Goal: Task Accomplishment & Management: Complete application form

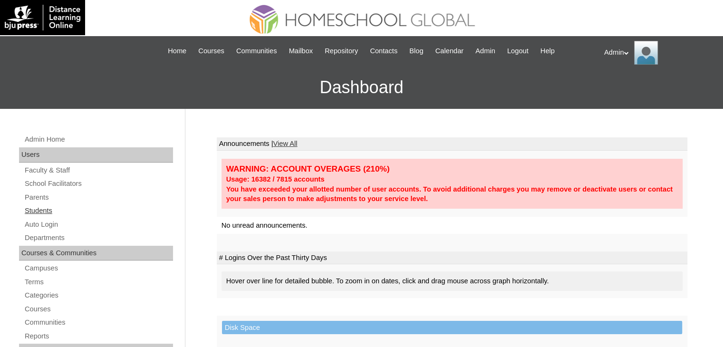
click at [46, 212] on link "Students" at bounding box center [98, 211] width 149 height 12
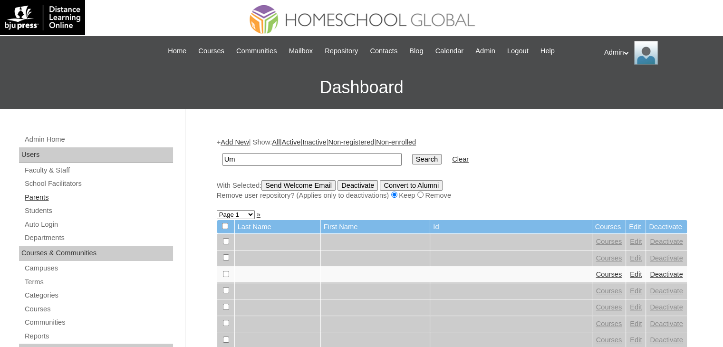
type input "Um"
click at [32, 196] on link "Parents" at bounding box center [98, 198] width 149 height 12
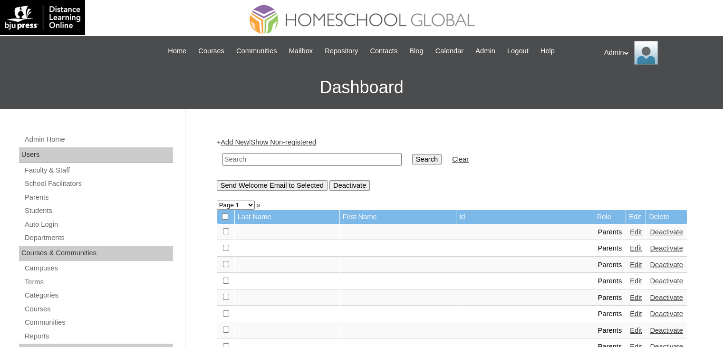
click at [268, 156] on input "text" at bounding box center [312, 159] width 179 height 13
type input "U"
type input "i"
type input "umlas"
click at [412, 160] on input "Search" at bounding box center [426, 159] width 29 height 10
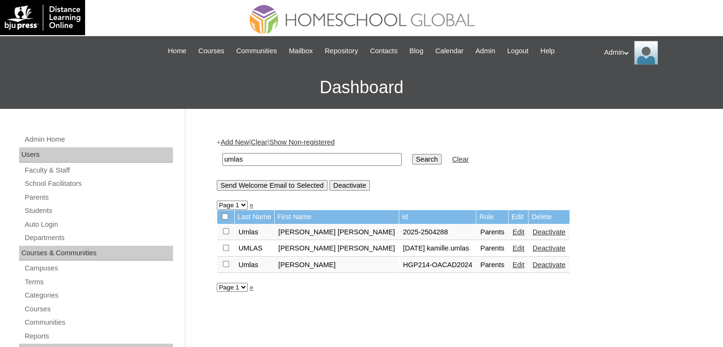
click at [513, 232] on link "Edit" at bounding box center [519, 232] width 12 height 8
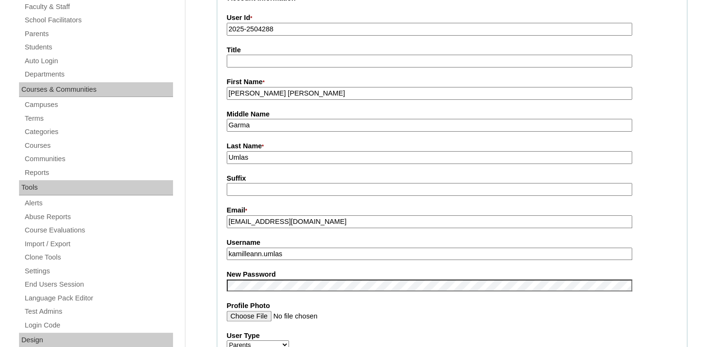
scroll to position [184, 0]
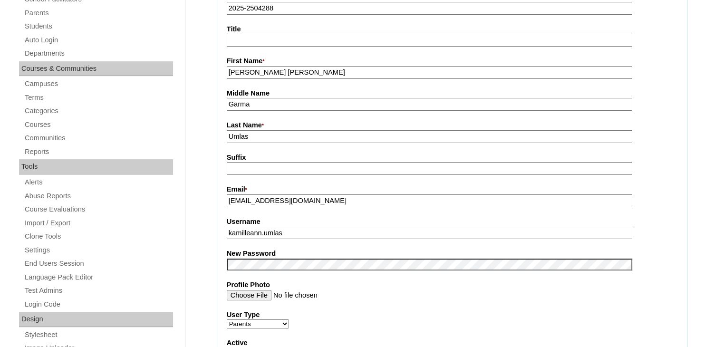
drag, startPoint x: 306, startPoint y: 235, endPoint x: 195, endPoint y: 232, distance: 111.3
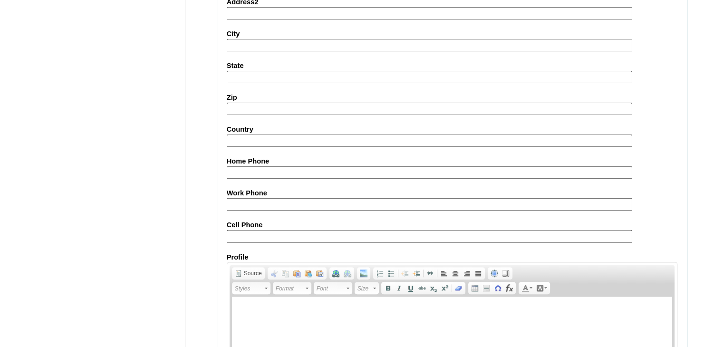
scroll to position [893, 0]
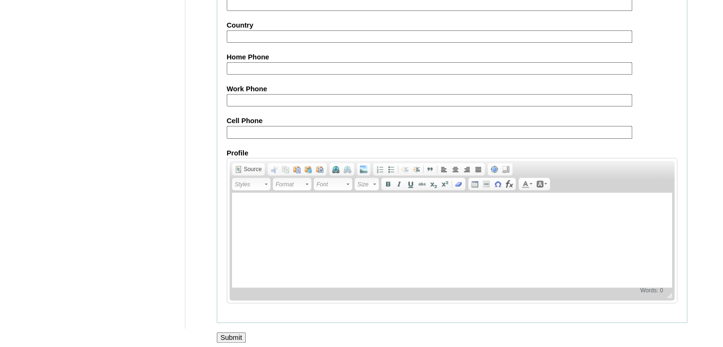
click at [230, 332] on input "Submit" at bounding box center [231, 337] width 29 height 10
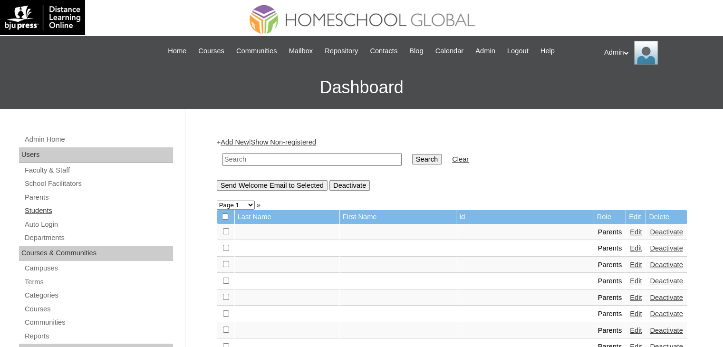
click at [44, 212] on link "Students" at bounding box center [98, 211] width 149 height 12
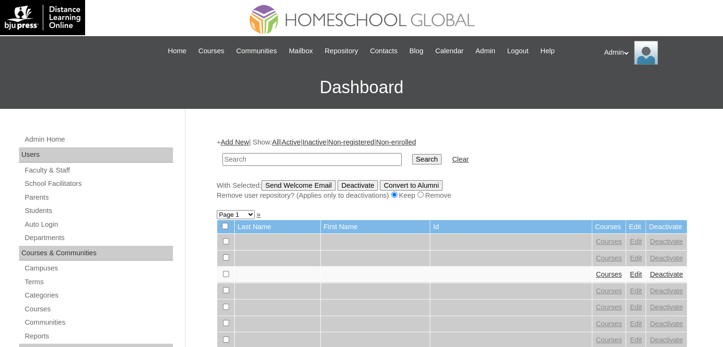
click at [567, 170] on form "Search Clear" at bounding box center [452, 159] width 471 height 24
click at [258, 163] on input "text" at bounding box center [312, 159] width 179 height 13
click at [46, 215] on link "Students" at bounding box center [98, 211] width 149 height 12
type input "Importante"
click at [412, 159] on input "Search" at bounding box center [426, 159] width 29 height 10
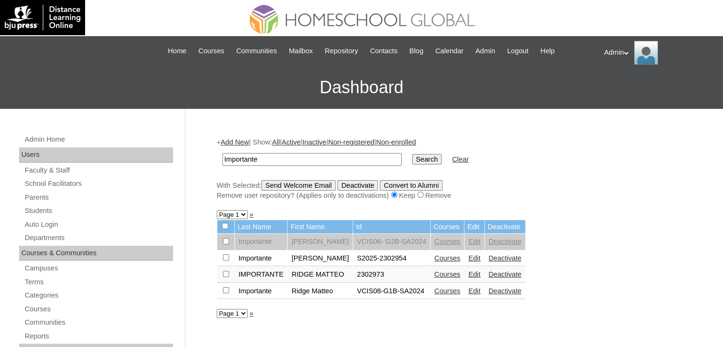
click at [439, 258] on link "Courses" at bounding box center [448, 258] width 26 height 8
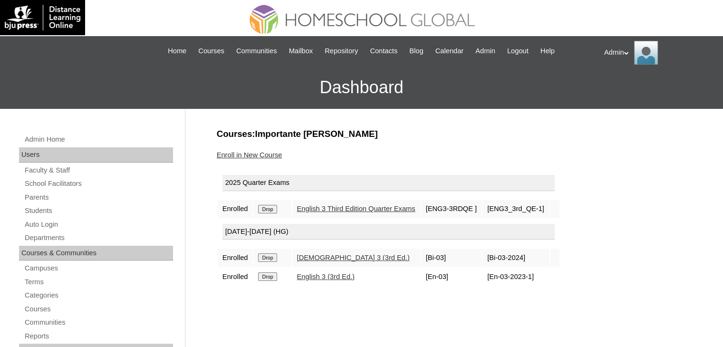
click at [257, 151] on link "Enroll in New Course" at bounding box center [250, 155] width 66 height 8
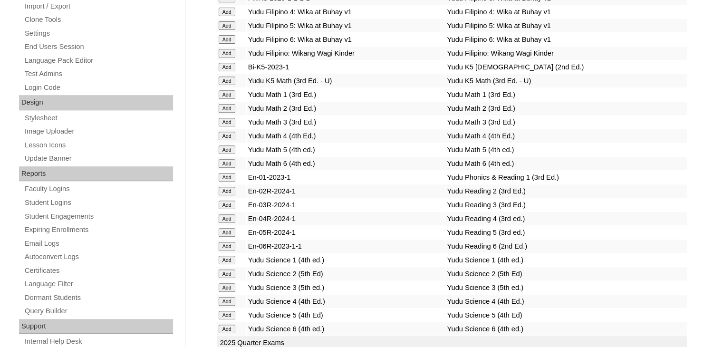
scroll to position [3650, 0]
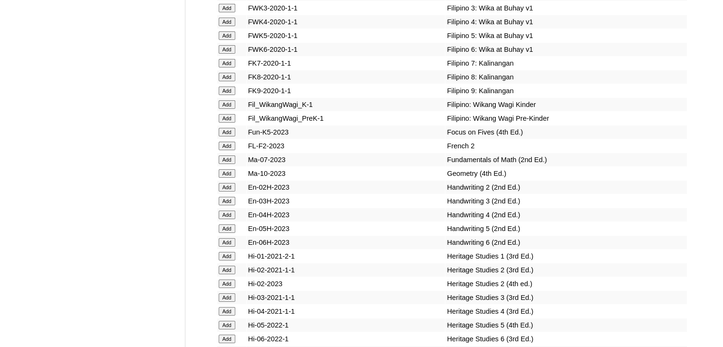
scroll to position [3074, 0]
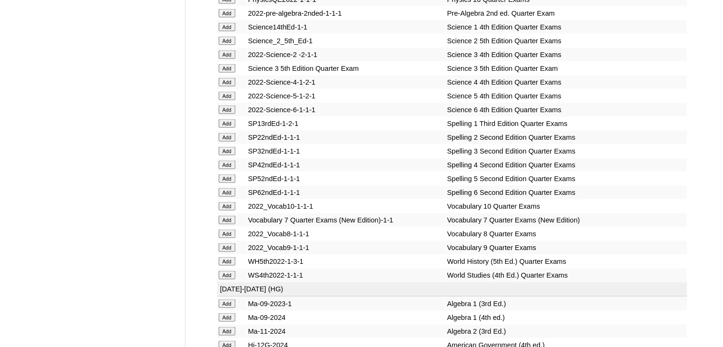
scroll to position [3868, 0]
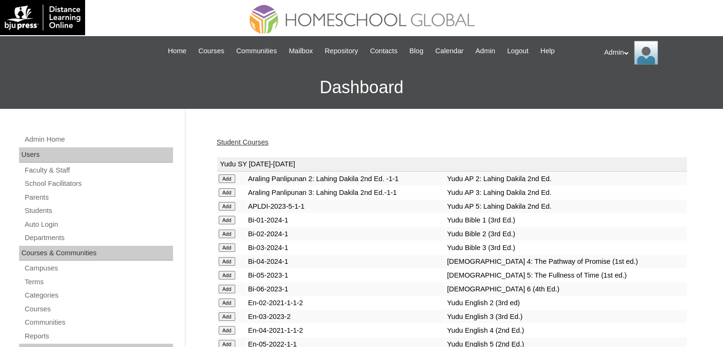
scroll to position [1855, 0]
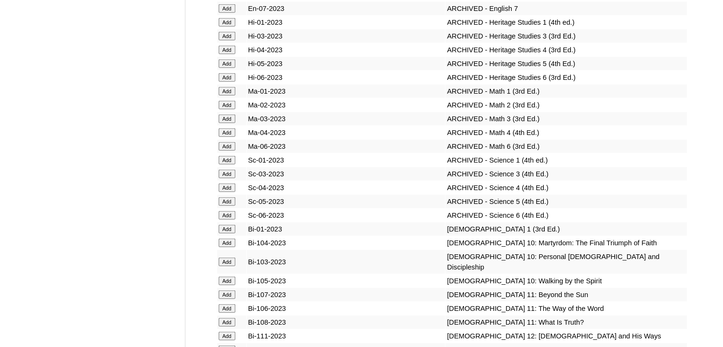
scroll to position [7351, 0]
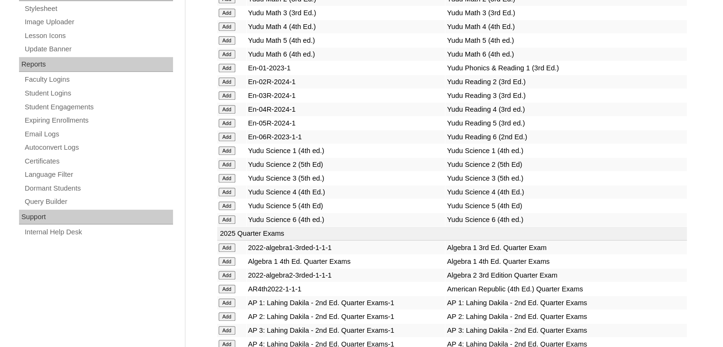
scroll to position [1759, 0]
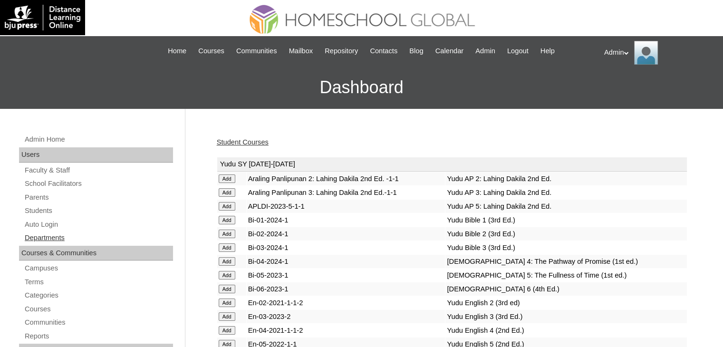
click at [100, 240] on link "Departments" at bounding box center [98, 238] width 149 height 12
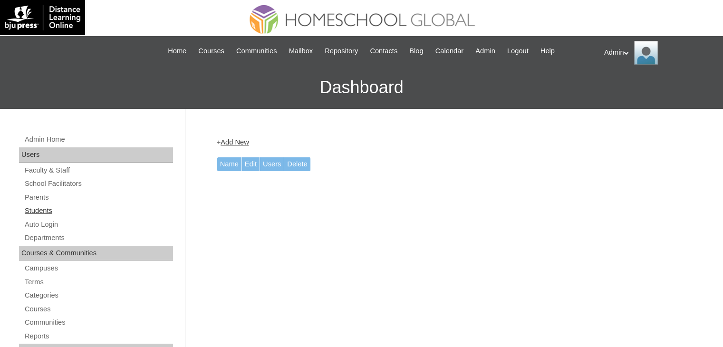
click at [39, 212] on link "Students" at bounding box center [98, 211] width 149 height 12
